Goal: Transaction & Acquisition: Obtain resource

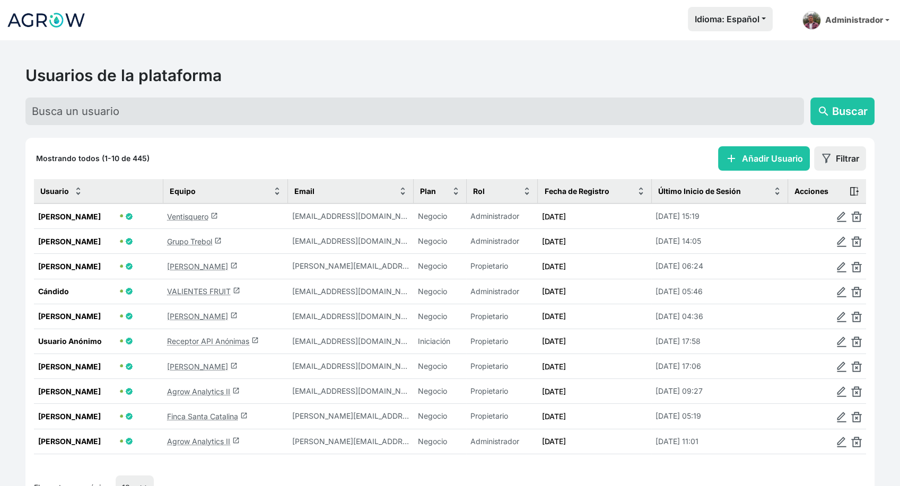
click at [188, 243] on link "Grupo Trebol launch" at bounding box center [194, 241] width 55 height 9
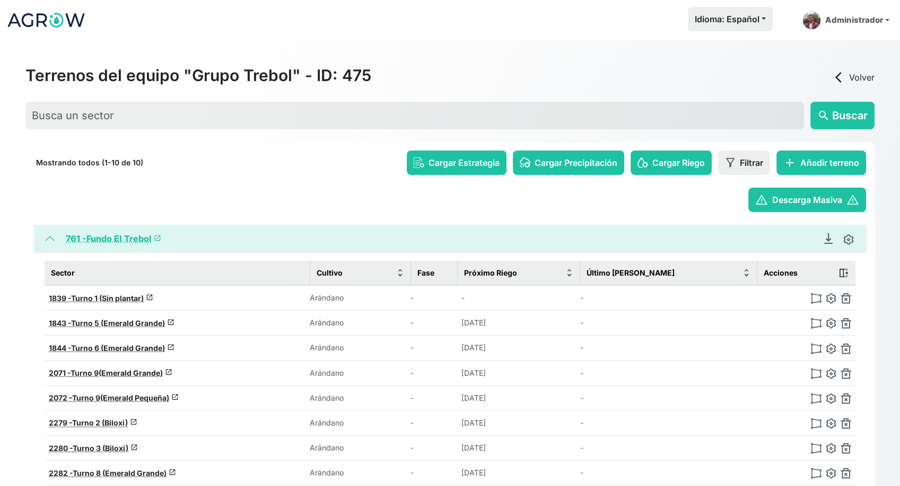
click at [115, 237] on link "761 - Fundo El Trebol launch" at bounding box center [113, 238] width 95 height 11
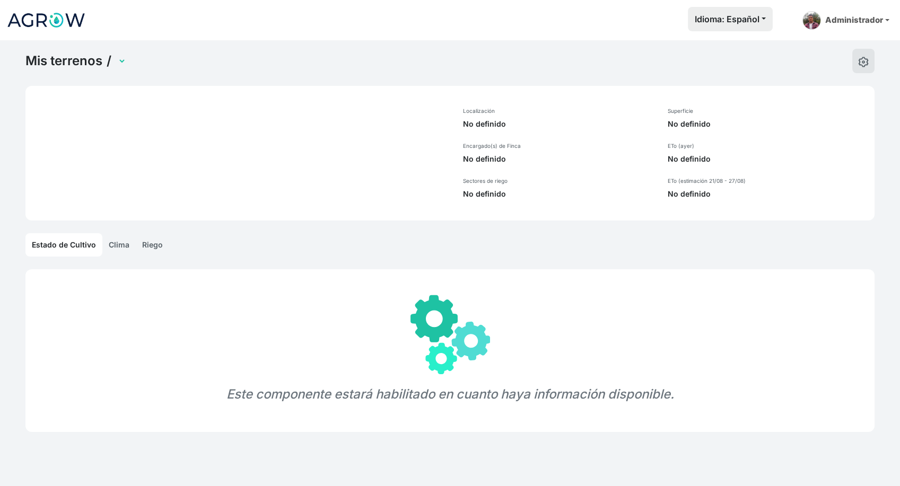
select select "761"
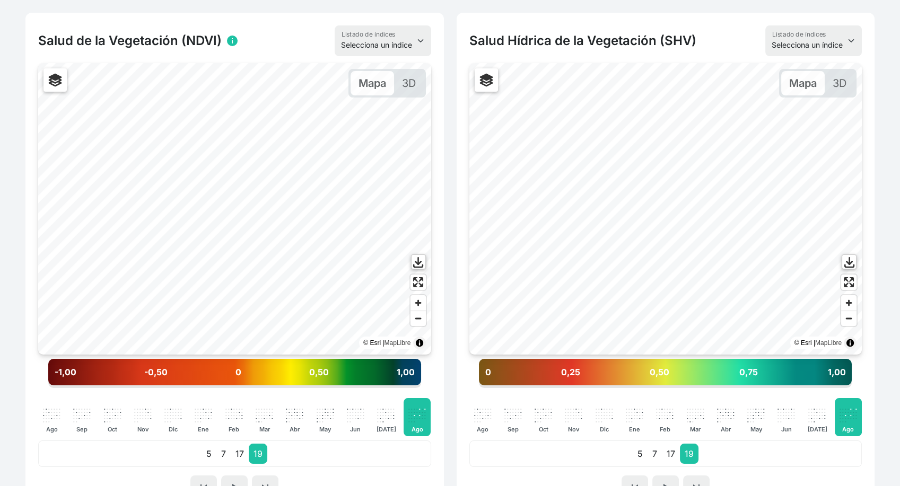
scroll to position [177, 0]
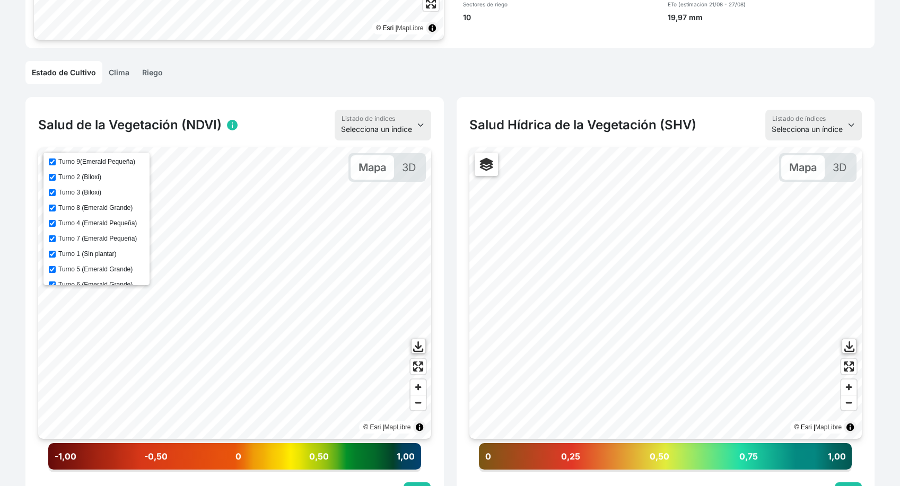
click at [54, 175] on input "Turno 2 (Biloxi)" at bounding box center [52, 177] width 7 height 7
checkbox input "true"
click at [54, 191] on input "Turno 3 (Biloxi)" at bounding box center [52, 192] width 7 height 7
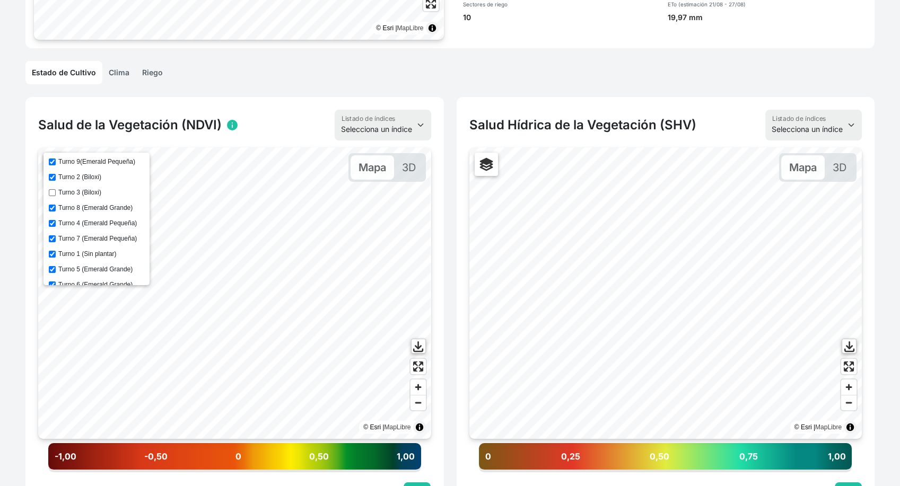
checkbox input "true"
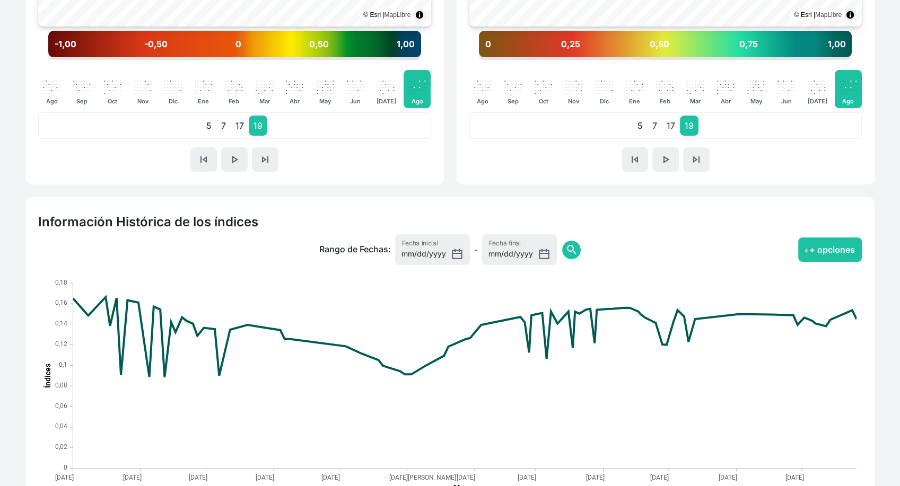
scroll to position [678, 0]
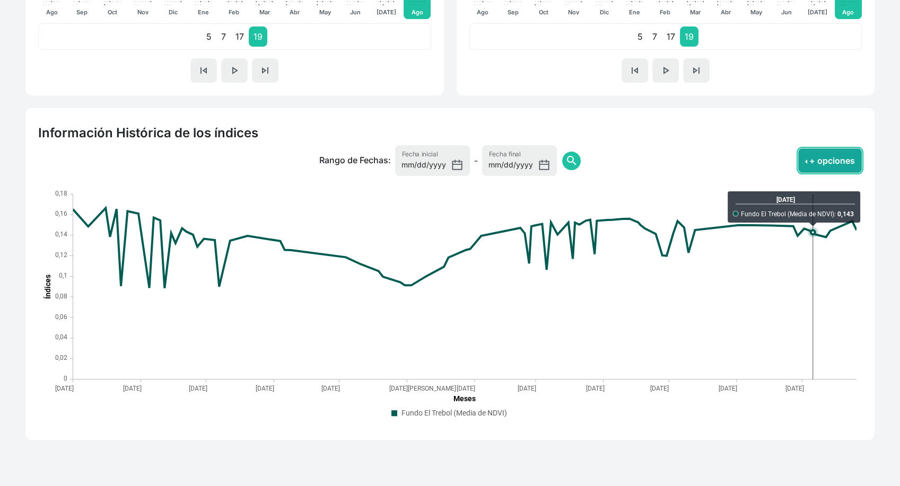
click at [827, 156] on button "+ opciones" at bounding box center [830, 161] width 64 height 24
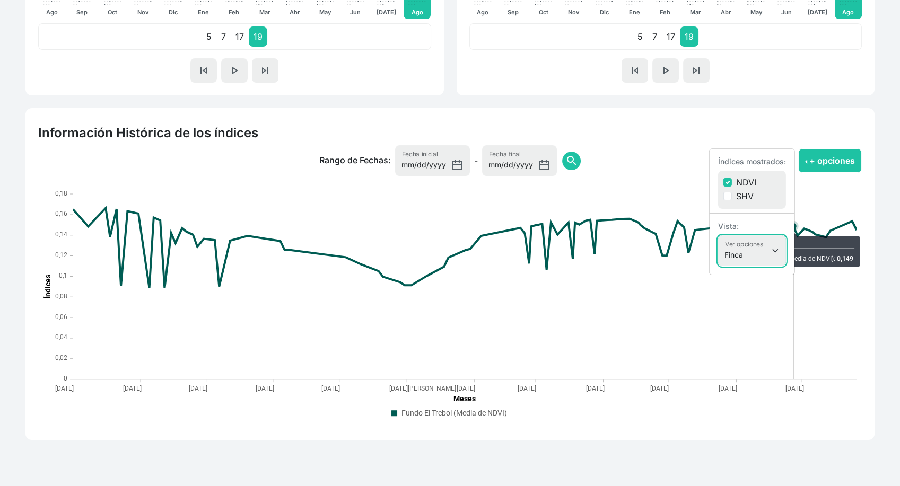
click at [752, 249] on select "Finca Sectores Finca + Sectores" at bounding box center [752, 250] width 68 height 31
select select
click at [718, 235] on select "Finca Sectores Finca + Sectores" at bounding box center [752, 250] width 68 height 31
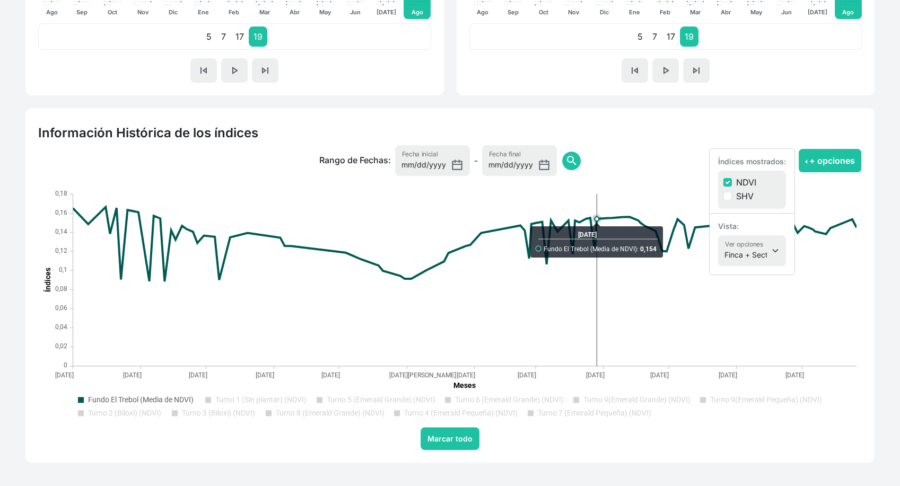
click at [194, 414] on text "Turno 3 (Biloxi) (NDVI)" at bounding box center [218, 413] width 73 height 8
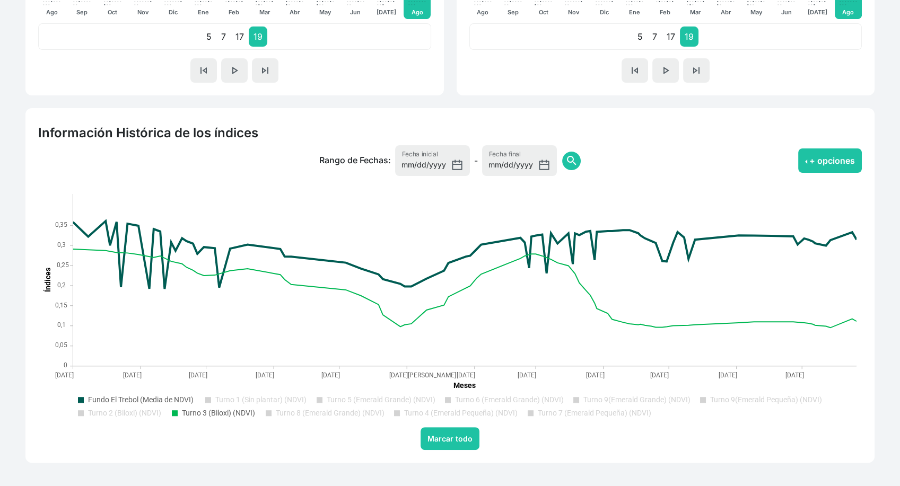
click at [143, 410] on text "Turno 2 (Biloxi) (NDVI)" at bounding box center [124, 413] width 73 height 8
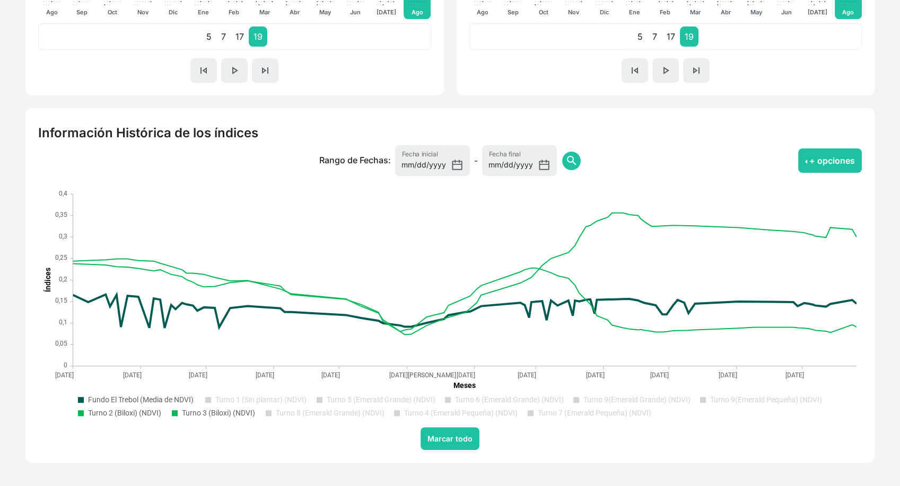
click at [143, 399] on text "Fundo El Trebol (Media de NDVI)" at bounding box center [141, 400] width 106 height 8
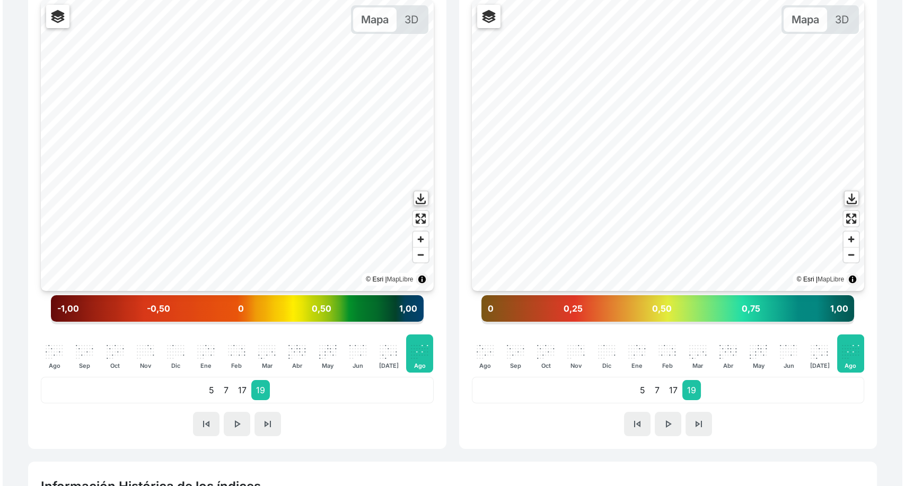
scroll to position [30, 0]
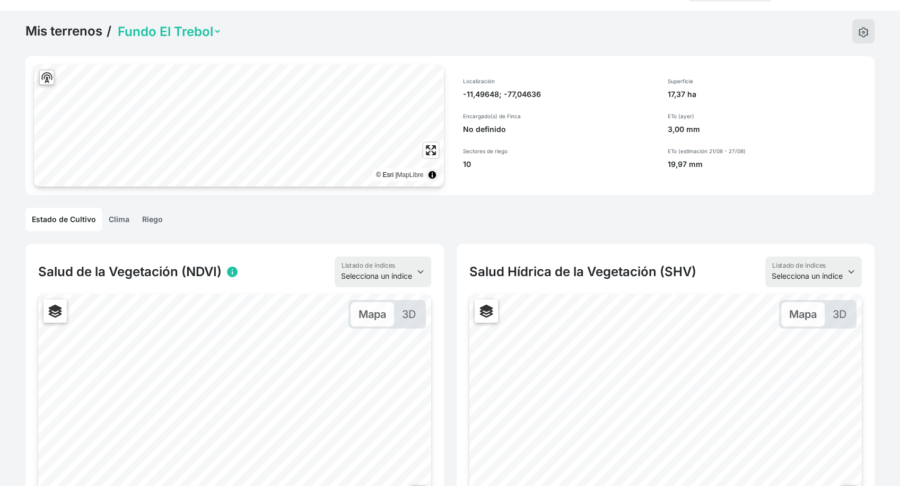
click at [69, 27] on link "Mis terrenos" at bounding box center [63, 31] width 77 height 16
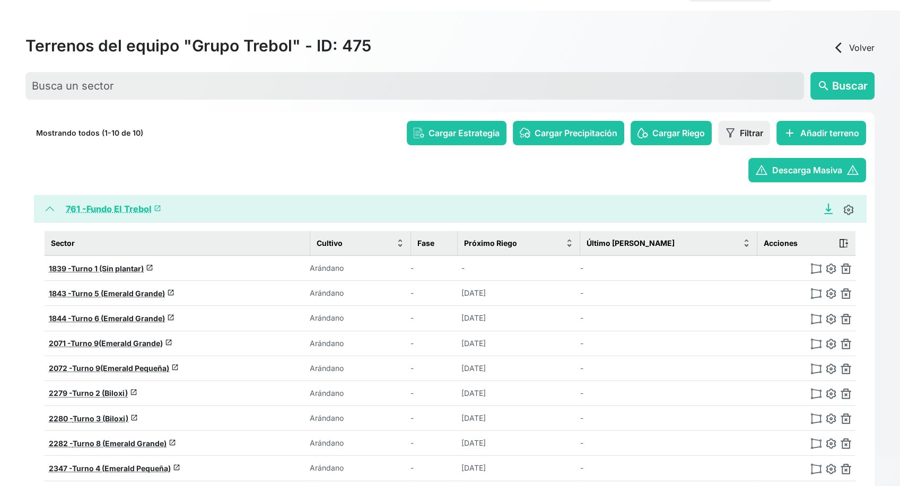
click at [829, 205] on icon "Descargar Recomendación de Riego en PDF" at bounding box center [828, 209] width 11 height 11
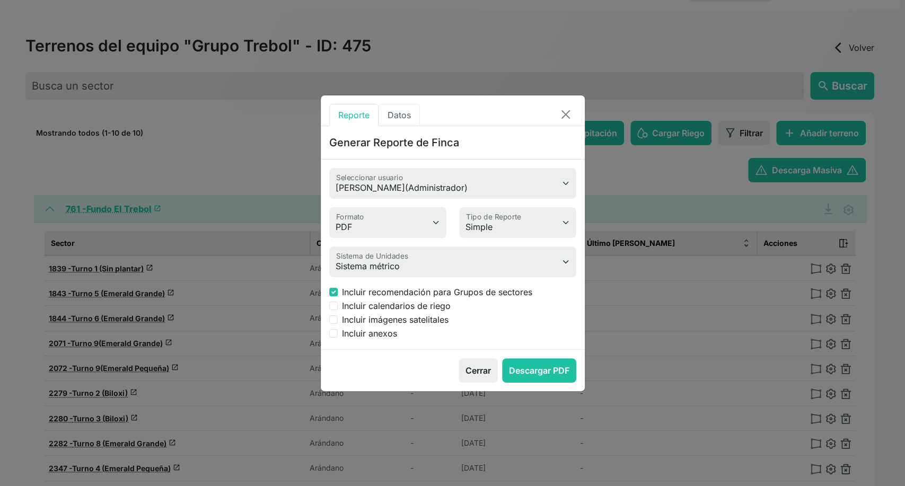
click at [401, 116] on button "Datos" at bounding box center [399, 115] width 41 height 22
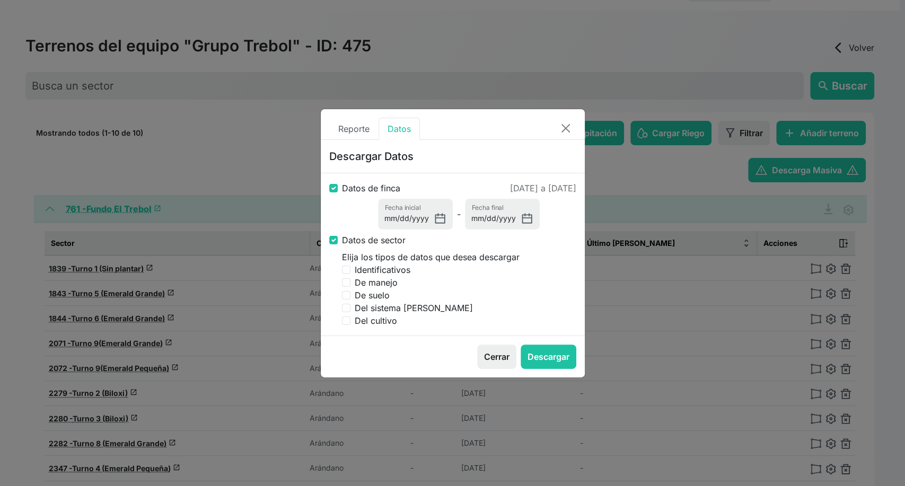
drag, startPoint x: 472, startPoint y: 184, endPoint x: 575, endPoint y: 189, distance: 103.0
click at [575, 189] on p "[DATE] a [DATE]" at bounding box center [543, 188] width 66 height 13
click at [470, 176] on div "Datos de finca [DATE] a [DATE] [DATE] Fecha inicial - [DATE] Fecha final Datos …" at bounding box center [453, 254] width 264 height 162
click at [510, 187] on p "[DATE] a [DATE]" at bounding box center [543, 188] width 66 height 13
click at [562, 130] on button "Close" at bounding box center [566, 128] width 30 height 19
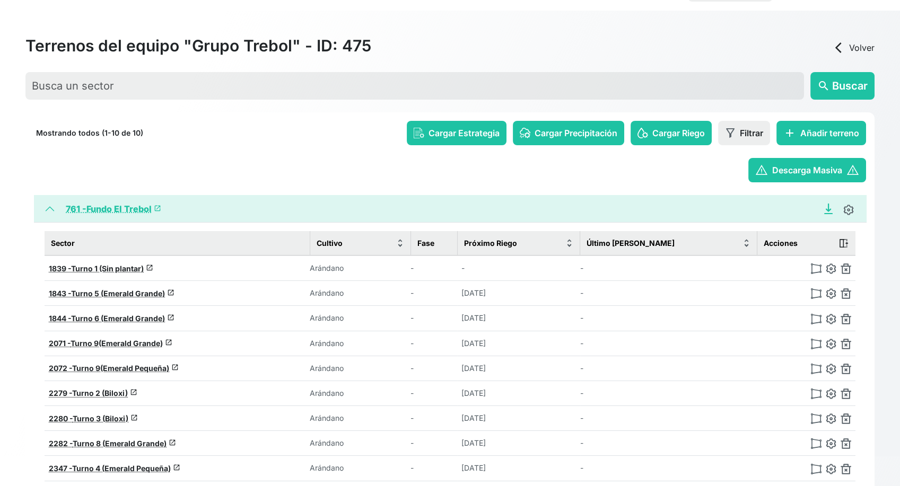
click at [827, 208] on icon "Descargar Recomendación de Riego en PDF" at bounding box center [828, 209] width 11 height 11
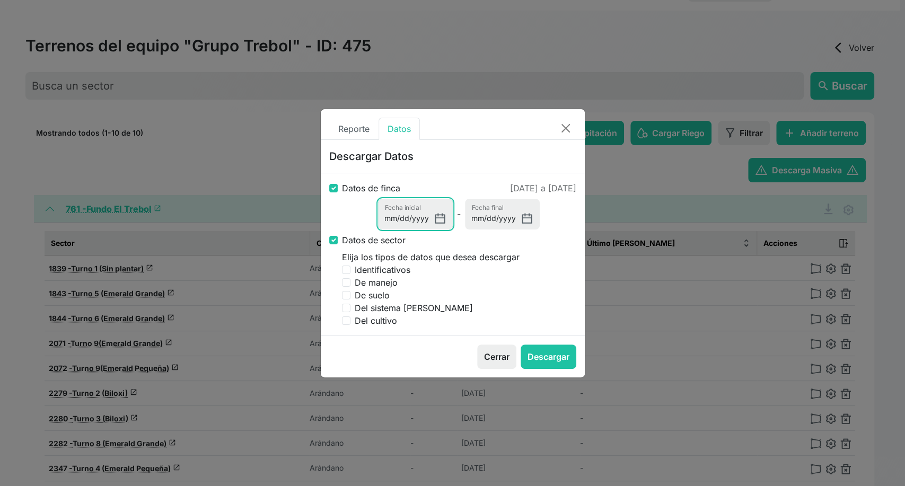
click at [441, 221] on input "[DATE]" at bounding box center [415, 214] width 75 height 31
click at [437, 219] on input "[DATE]" at bounding box center [415, 214] width 75 height 31
type input "[DATE]"
